Goal: Feedback & Contribution: Leave review/rating

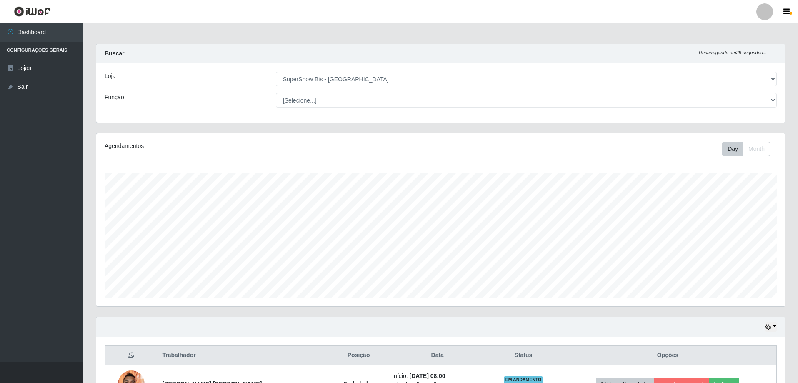
select select "59"
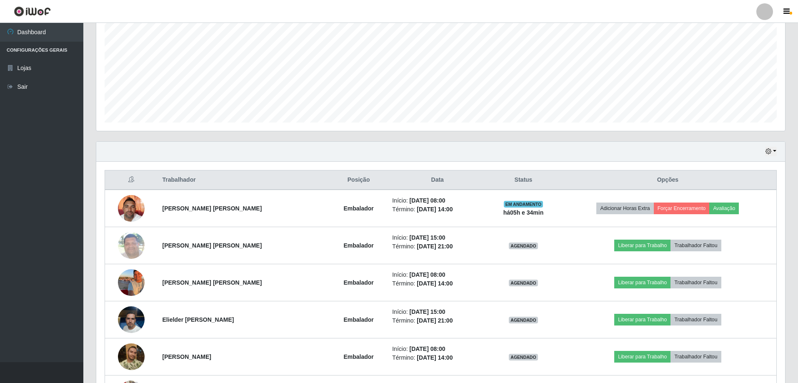
scroll to position [259, 0]
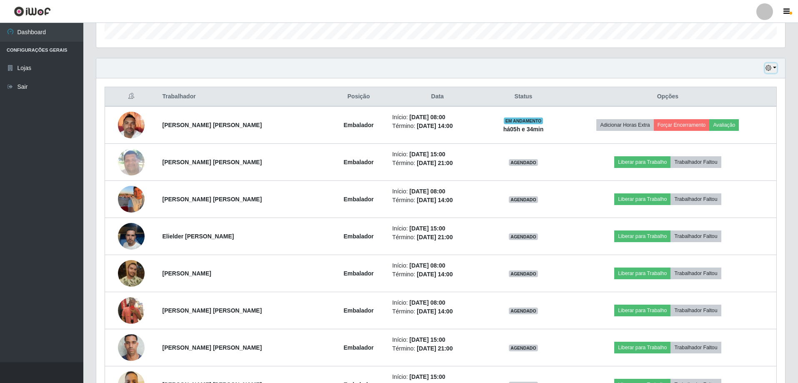
click at [774, 65] on button "button" at bounding box center [771, 68] width 12 height 10
click at [749, 89] on button "Hoje" at bounding box center [743, 82] width 66 height 17
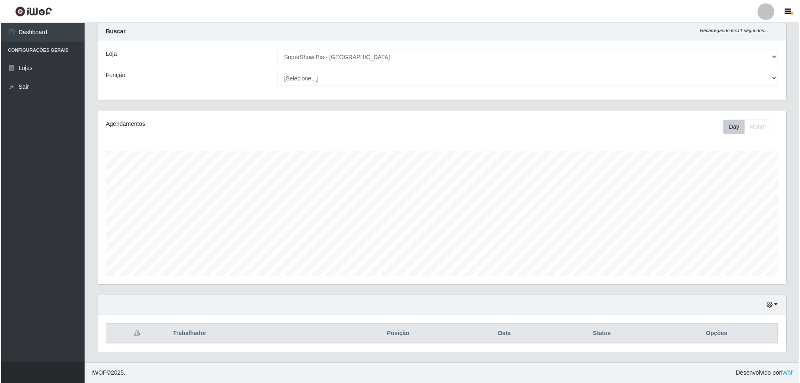
scroll to position [96, 0]
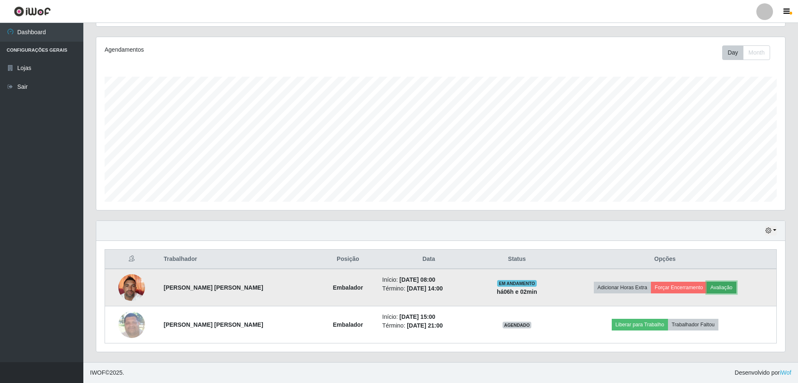
click at [722, 286] on button "Avaliação" at bounding box center [722, 288] width 30 height 12
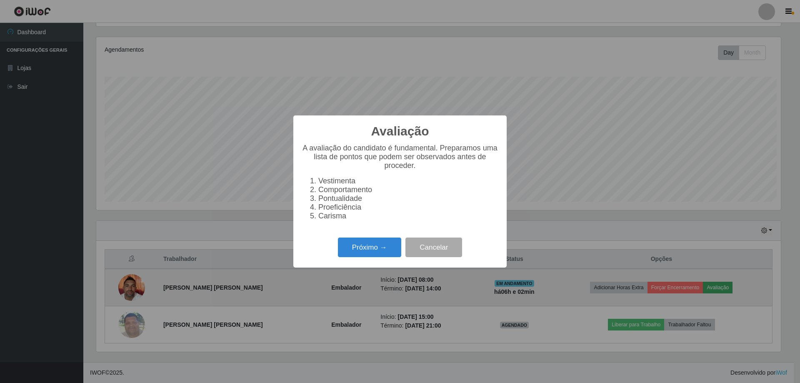
scroll to position [173, 685]
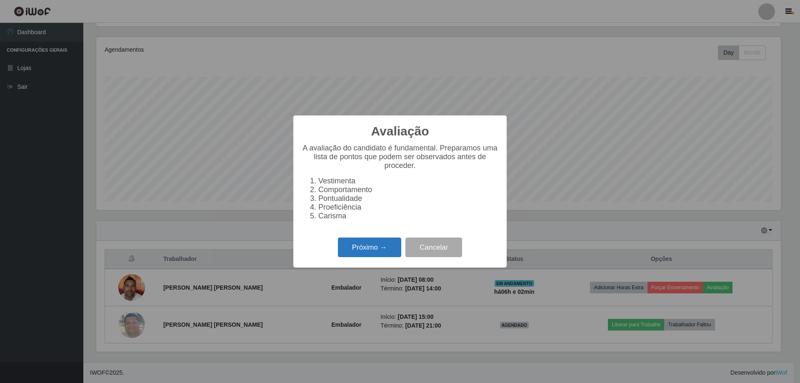
click at [355, 247] on button "Próximo →" at bounding box center [369, 247] width 63 height 20
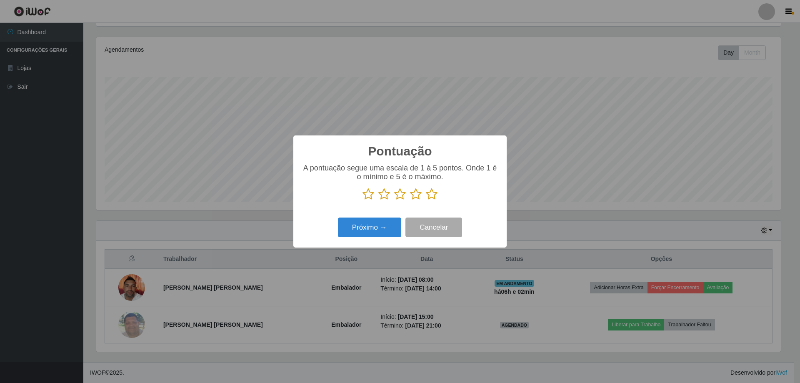
click at [430, 200] on icon at bounding box center [432, 194] width 12 height 12
click at [426, 200] on input "radio" at bounding box center [426, 200] width 0 height 0
click at [378, 229] on button "Próximo →" at bounding box center [369, 227] width 63 height 20
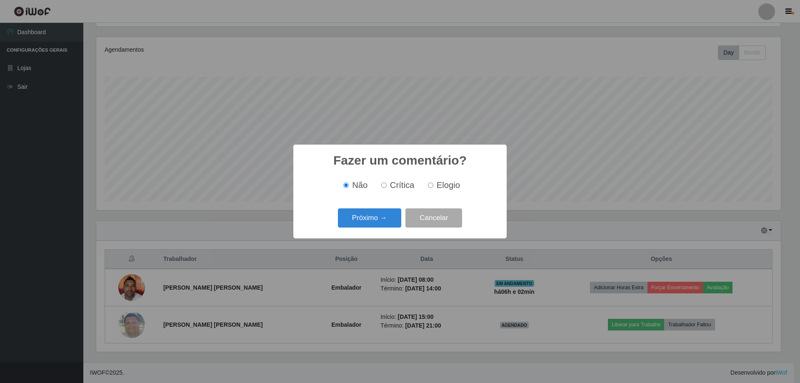
click at [433, 187] on label "Elogio" at bounding box center [442, 185] width 35 height 10
click at [433, 187] on input "Elogio" at bounding box center [430, 184] width 5 height 5
radio input "true"
click at [386, 213] on button "Próximo →" at bounding box center [369, 218] width 63 height 20
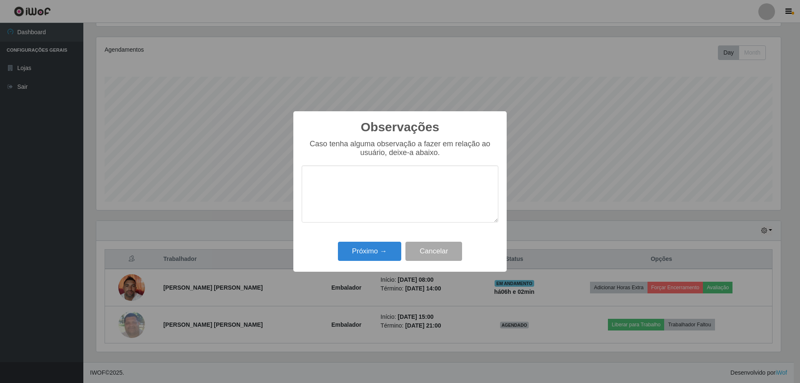
click at [341, 191] on textarea at bounding box center [400, 193] width 197 height 57
type textarea "bom"
click at [358, 254] on button "Próximo →" at bounding box center [369, 252] width 63 height 20
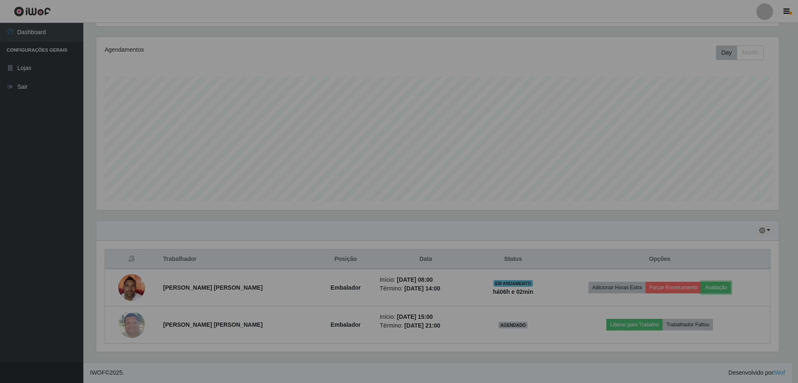
scroll to position [173, 689]
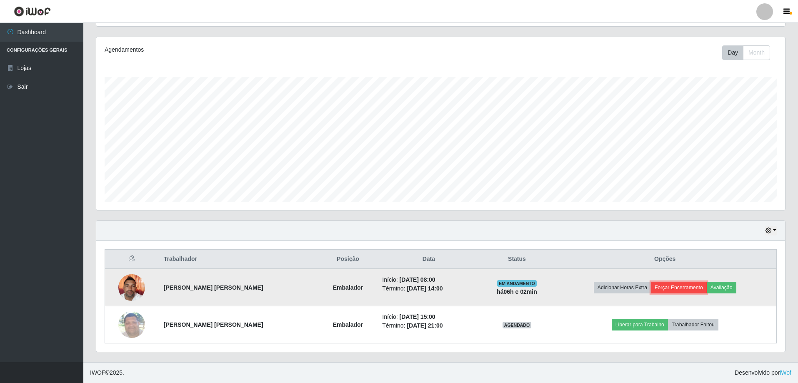
click at [677, 285] on button "Forçar Encerramento" at bounding box center [679, 288] width 56 height 12
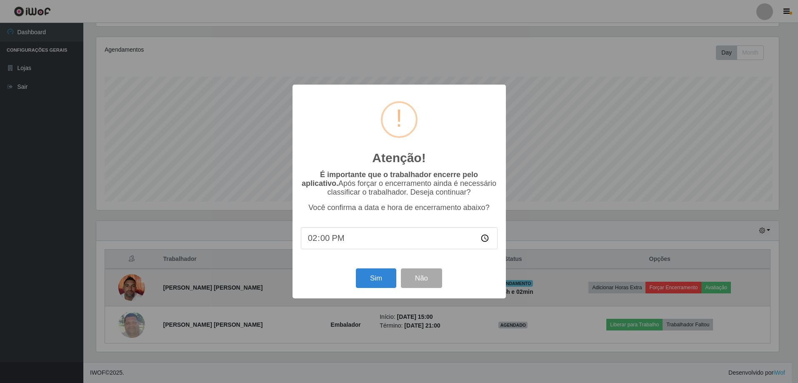
scroll to position [173, 685]
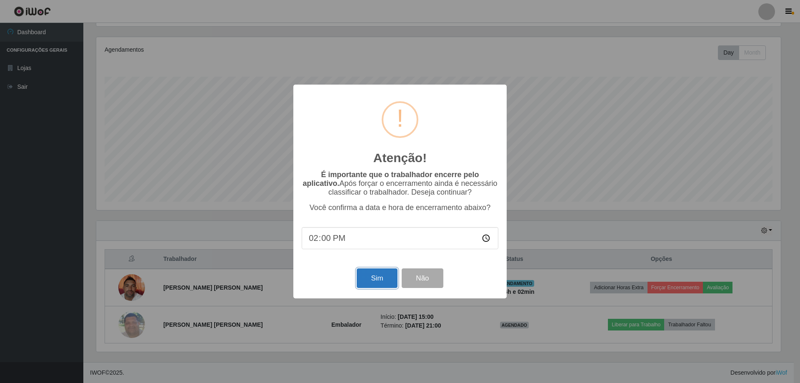
click at [385, 280] on button "Sim" at bounding box center [377, 278] width 40 height 20
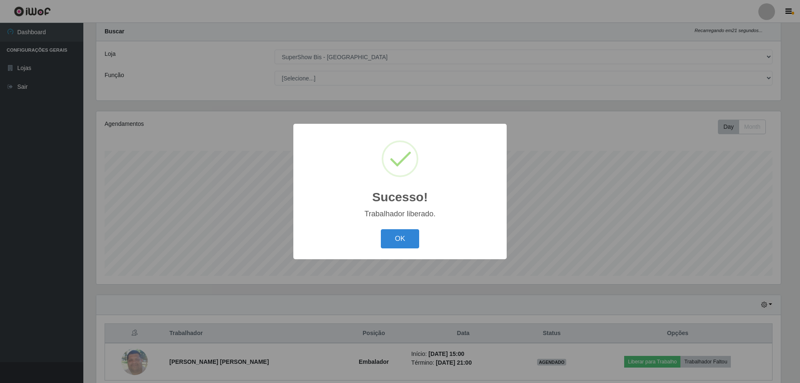
click at [388, 227] on div "Sucesso! × Trabalhador liberado. OK Cancel" at bounding box center [399, 191] width 213 height 135
click at [390, 237] on button "OK" at bounding box center [400, 239] width 39 height 20
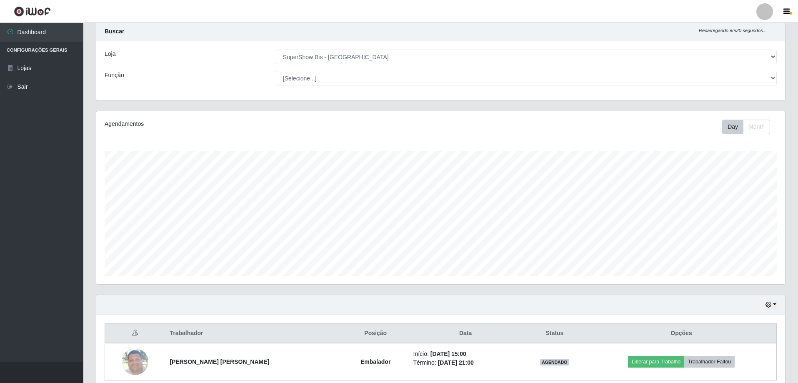
scroll to position [59, 0]
